Goal: Find specific page/section: Find specific page/section

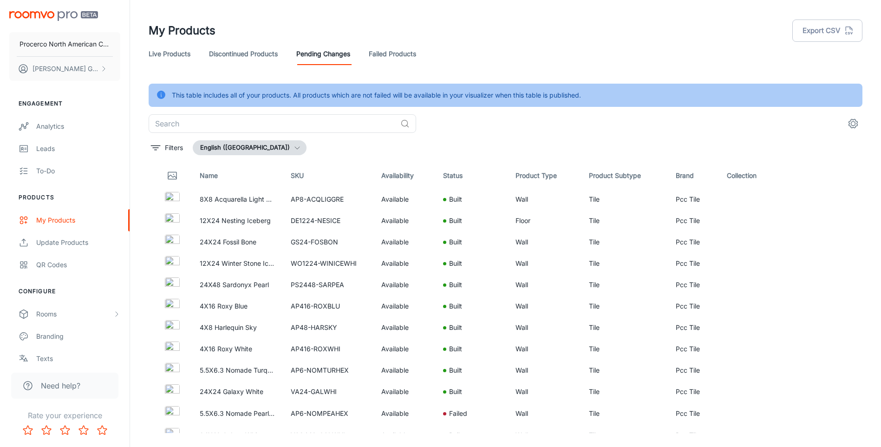
click at [155, 52] on link "Live Products" at bounding box center [170, 54] width 42 height 22
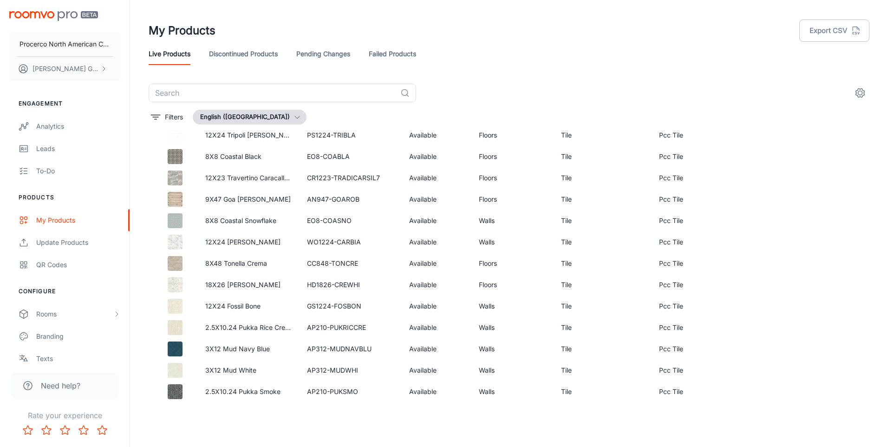
scroll to position [2644, 0]
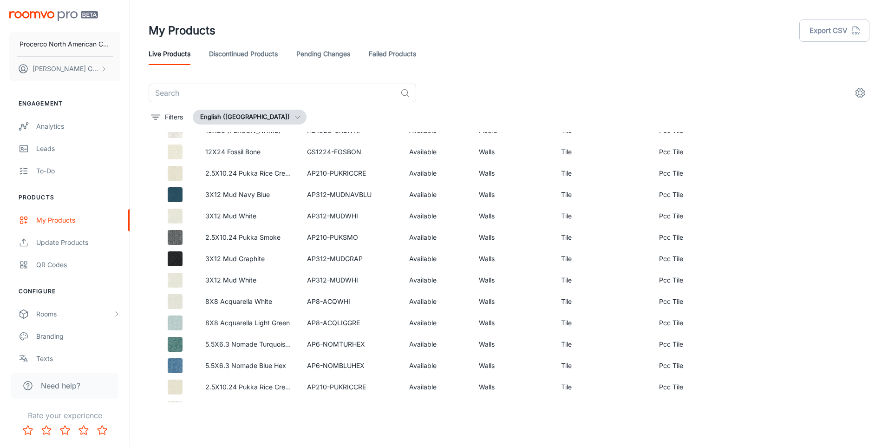
click at [423, 52] on div "Live Products Discontinued Products Pending Changes Failed Products" at bounding box center [509, 54] width 721 height 22
click at [411, 52] on link "Failed Products" at bounding box center [392, 54] width 47 height 22
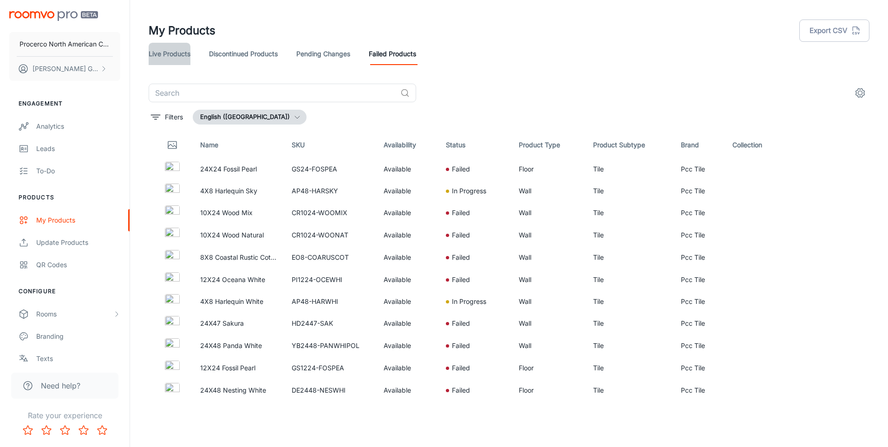
click at [175, 51] on link "Live Products" at bounding box center [170, 54] width 42 height 22
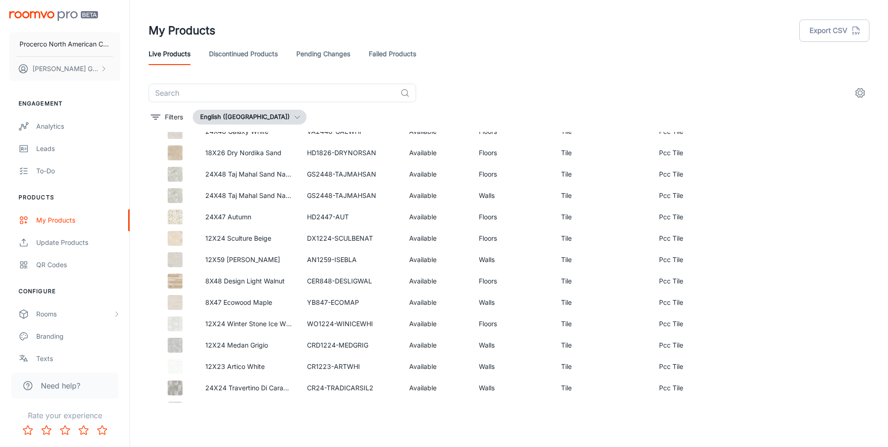
scroll to position [882, 0]
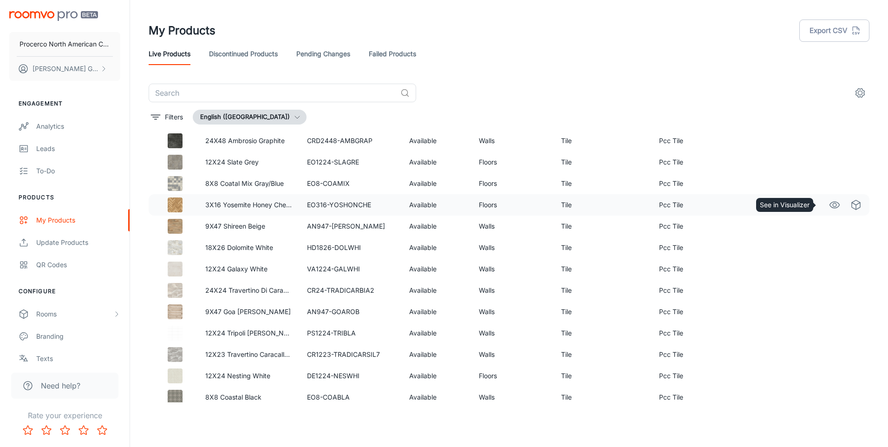
click at [830, 204] on icon "See in Visualizer" at bounding box center [835, 204] width 10 height 6
